Goal: Register for event/course

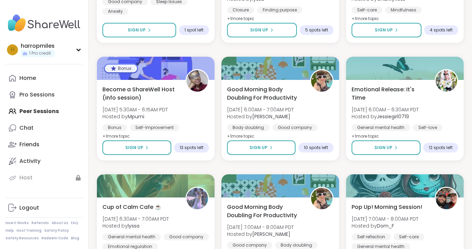
scroll to position [1148, 0]
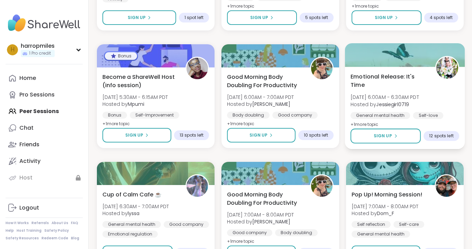
click at [393, 94] on span "[DATE] 6:00AM - 6:30AM PDT" at bounding box center [384, 97] width 68 height 7
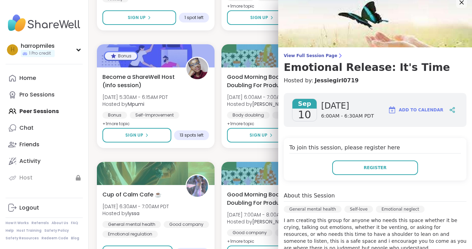
scroll to position [0, 0]
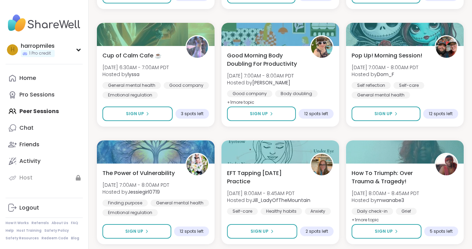
scroll to position [1311, 0]
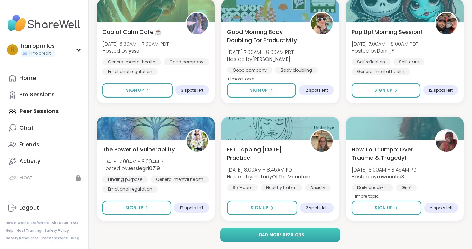
click at [237, 238] on button "Load more sessions" at bounding box center [279, 235] width 119 height 15
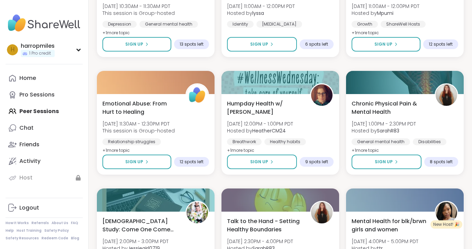
scroll to position [1829, 0]
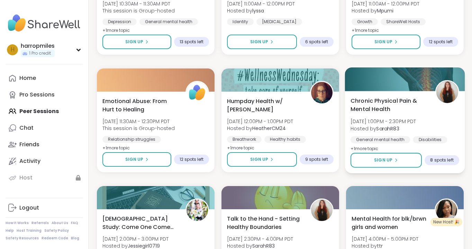
click at [393, 104] on span "Chronic Physical Pain & Mental Health" at bounding box center [388, 104] width 77 height 17
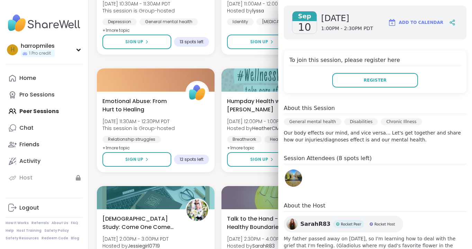
scroll to position [133, 0]
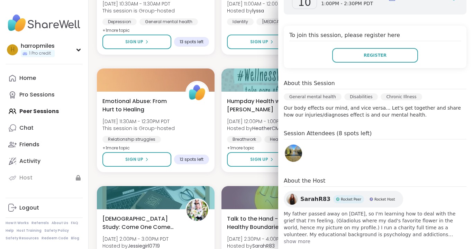
click at [298, 238] on span "show more" at bounding box center [375, 241] width 183 height 7
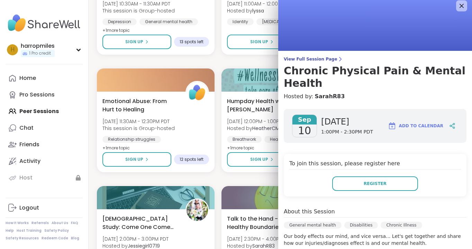
scroll to position [0, 0]
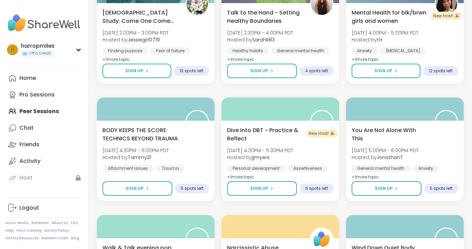
scroll to position [2035, 0]
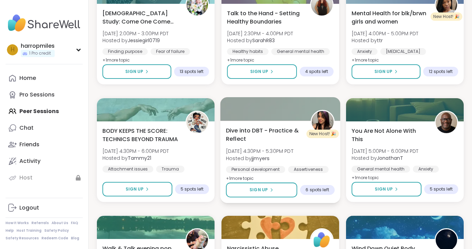
click at [267, 134] on span "Dive into DBT - Practice & Reflect" at bounding box center [264, 134] width 77 height 17
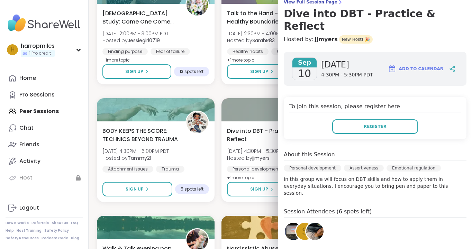
scroll to position [61, 0]
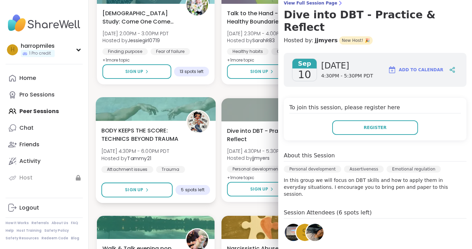
click at [158, 141] on span "BODY KEEPS THE SCORE: TECHNICS BEYOND TRAUMA" at bounding box center [139, 134] width 77 height 17
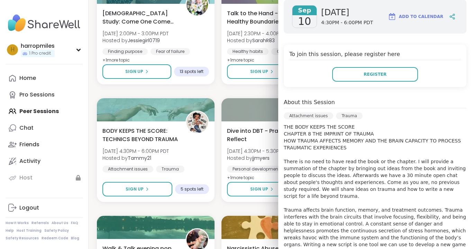
scroll to position [114, 0]
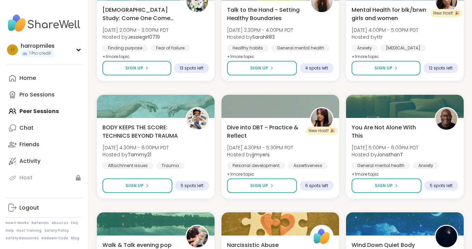
scroll to position [2037, 0]
